Goal: Find specific page/section

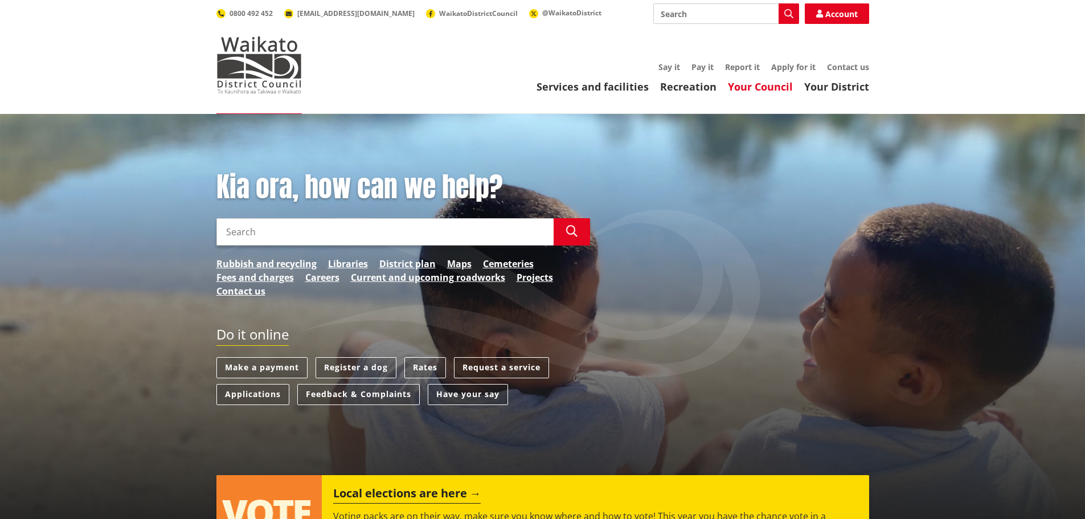
click at [774, 84] on link "Your Council" at bounding box center [760, 87] width 65 height 14
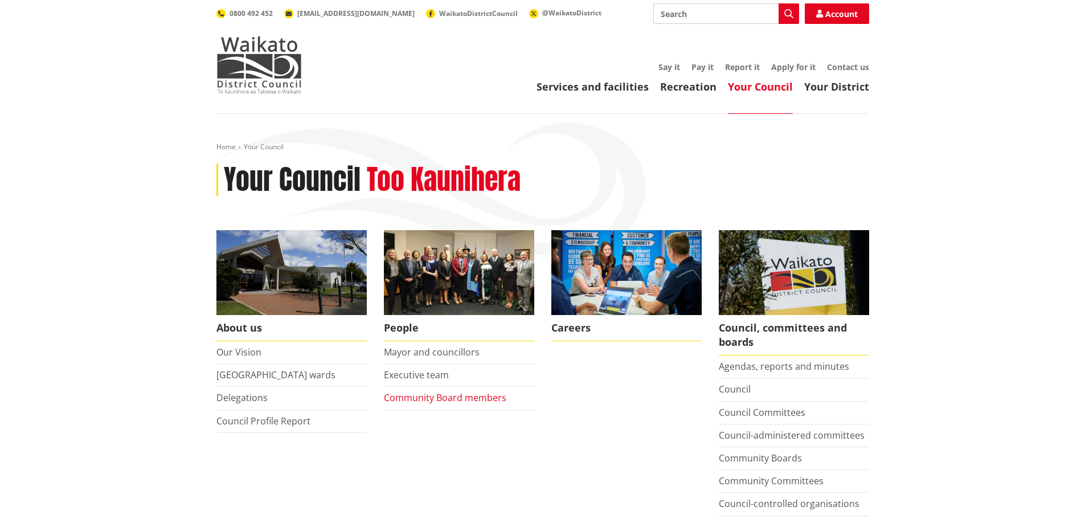
click at [431, 396] on link "Community Board members" at bounding box center [445, 397] width 122 height 13
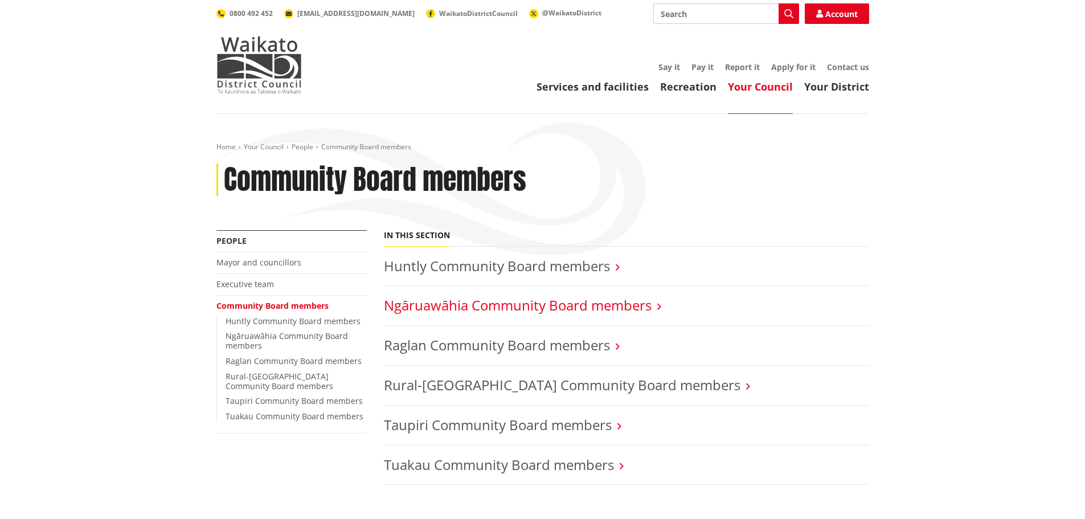
click at [546, 309] on link "Ngāruawāhia Community Board members" at bounding box center [518, 305] width 268 height 19
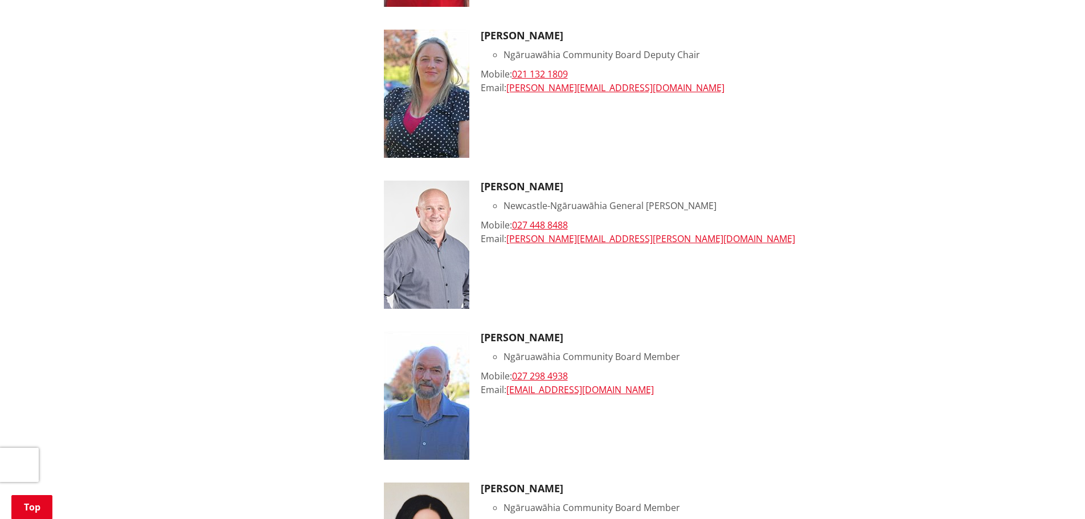
scroll to position [456, 0]
